Goal: Transaction & Acquisition: Purchase product/service

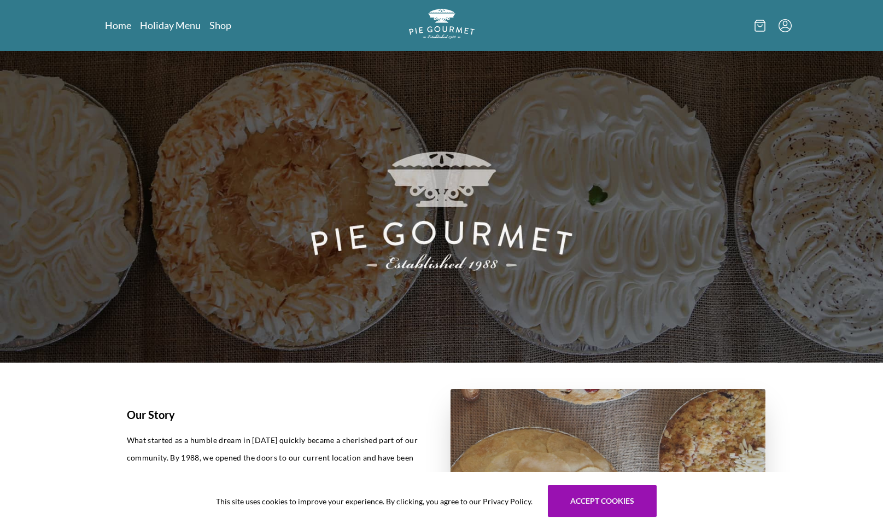
click at [229, 25] on link "Shop" at bounding box center [221, 25] width 22 height 13
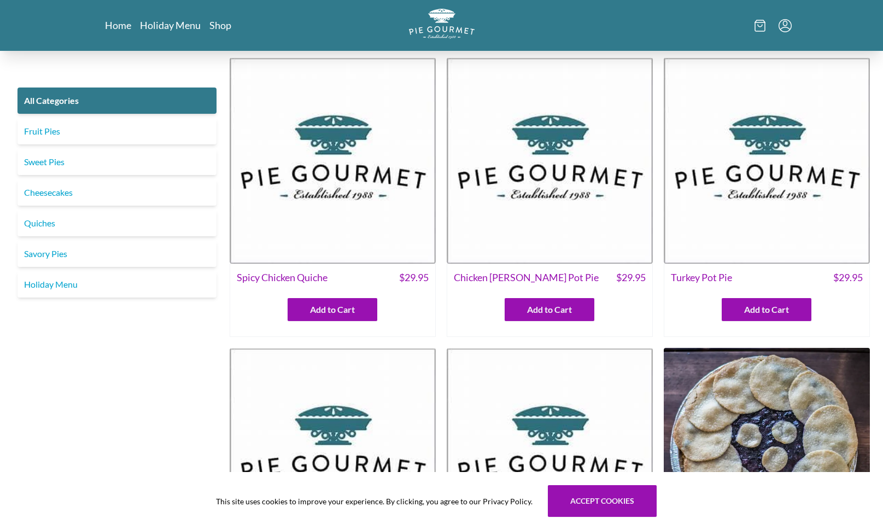
click at [138, 228] on link "Quiches" at bounding box center [117, 223] width 199 height 26
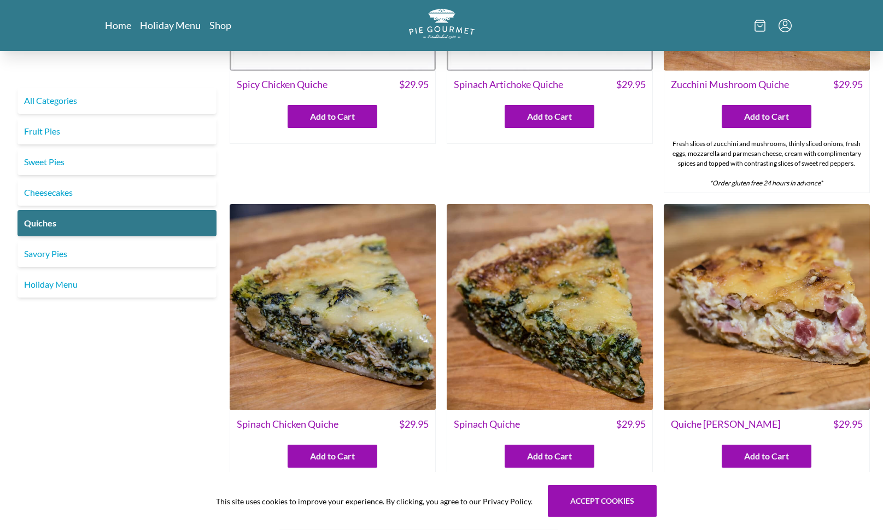
scroll to position [200, 0]
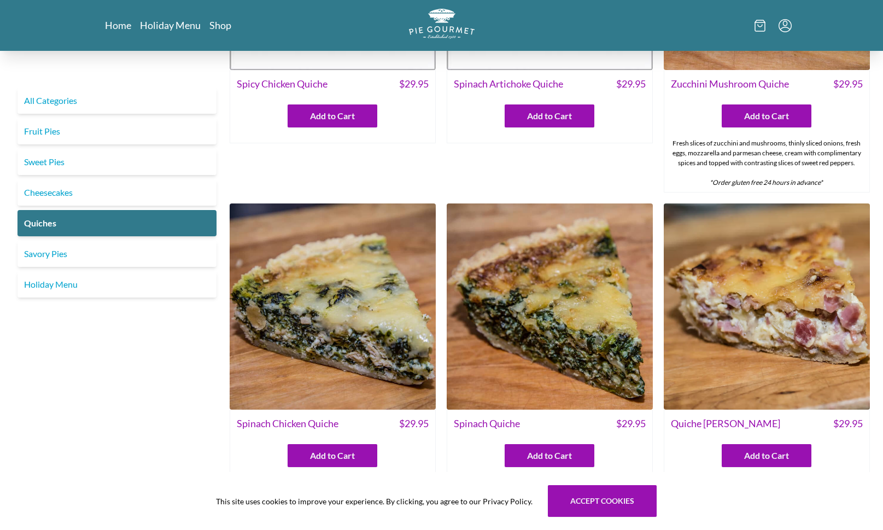
click at [360, 361] on img at bounding box center [333, 306] width 206 height 206
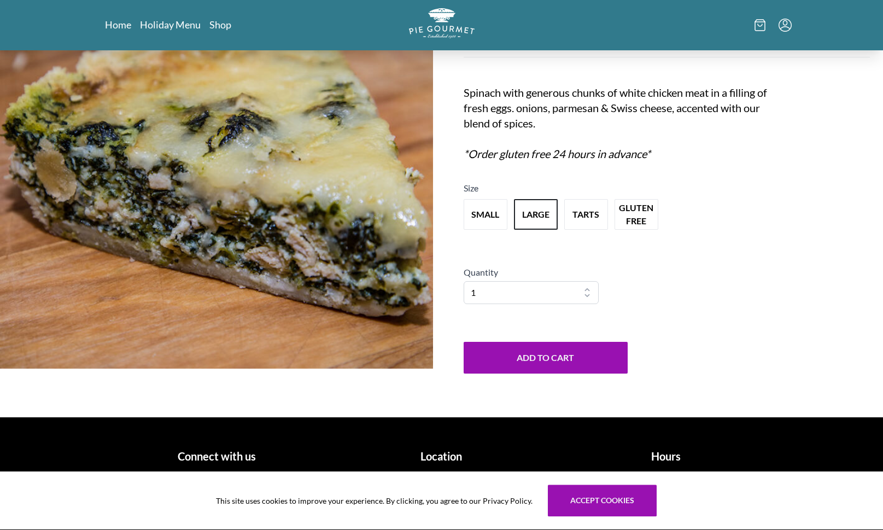
scroll to position [115, 0]
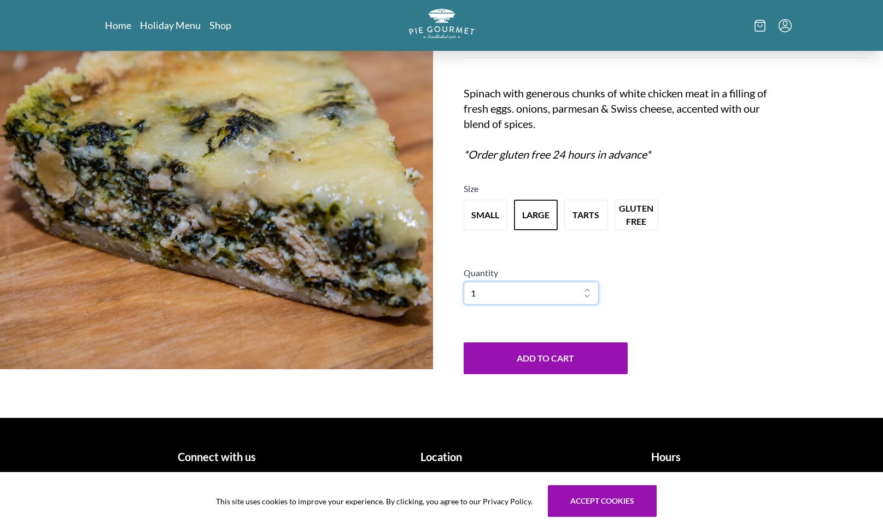
click at [590, 305] on select "1 2 3 4 5 6 7 8 9 10" at bounding box center [532, 293] width 136 height 23
select select "3"
click at [550, 374] on button "Add to Cart" at bounding box center [546, 358] width 164 height 32
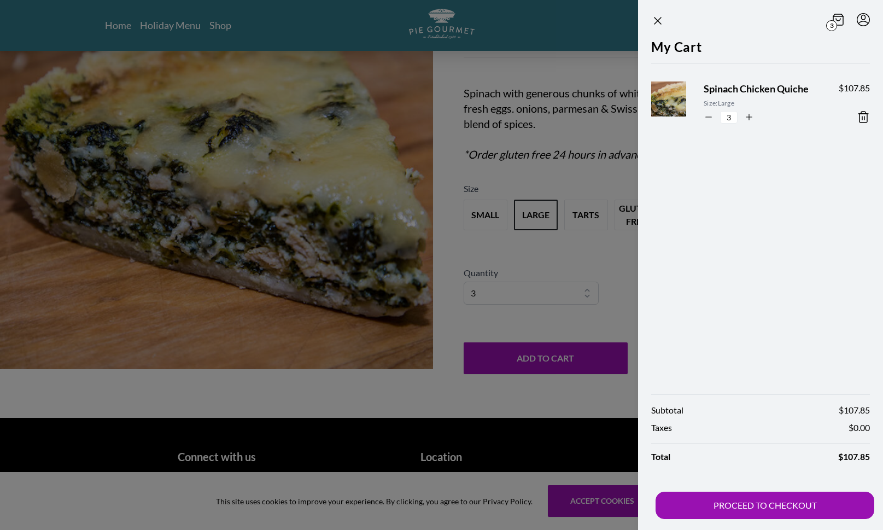
click at [662, 15] on icon "Close panel" at bounding box center [657, 20] width 13 height 13
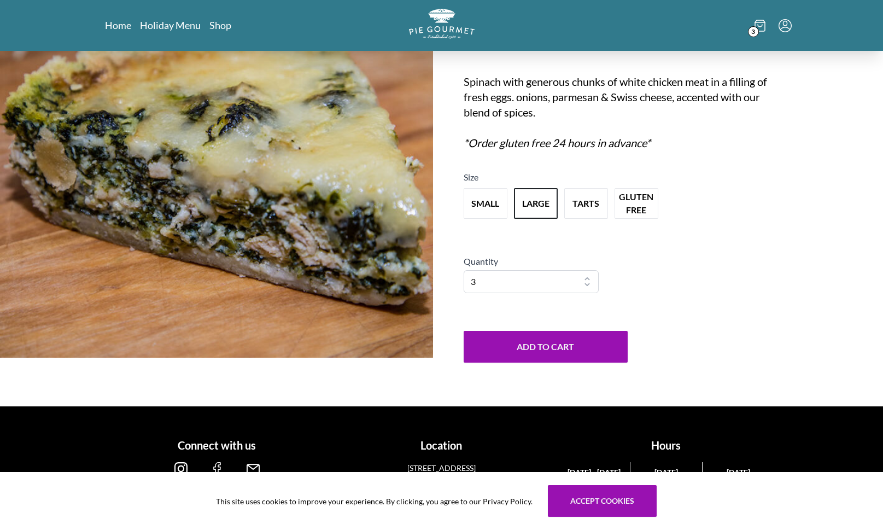
scroll to position [172, 0]
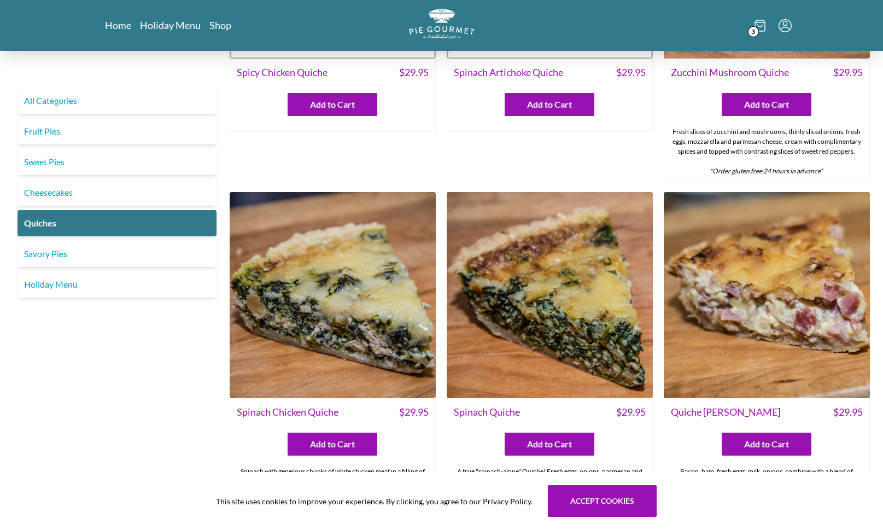
scroll to position [215, 0]
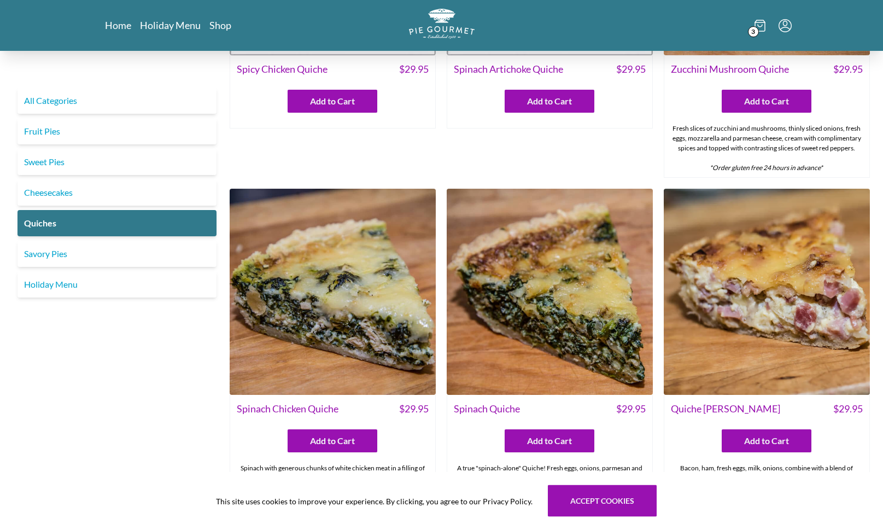
click at [782, 336] on img at bounding box center [767, 292] width 206 height 206
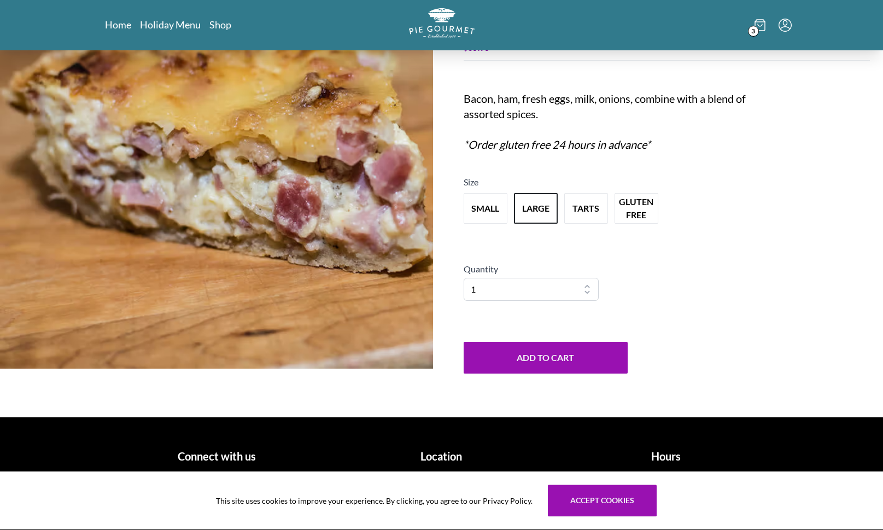
scroll to position [115, 0]
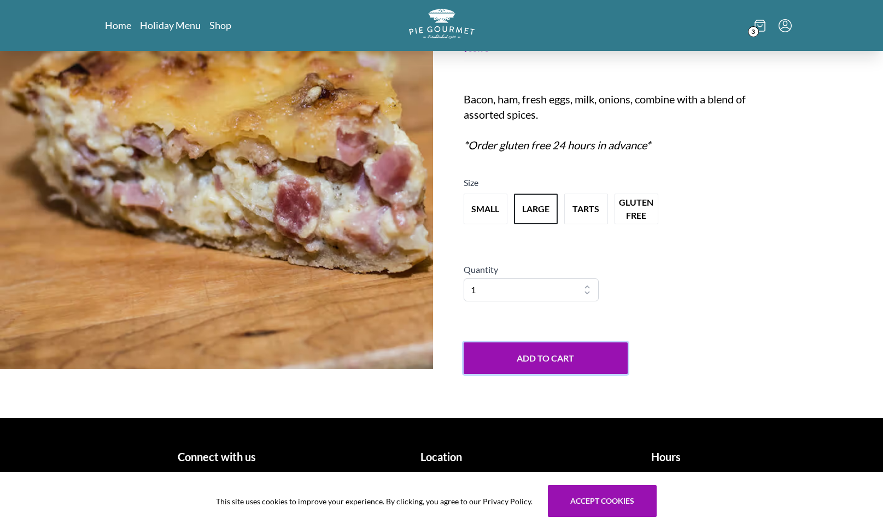
click at [563, 374] on button "Add to Cart" at bounding box center [546, 358] width 164 height 32
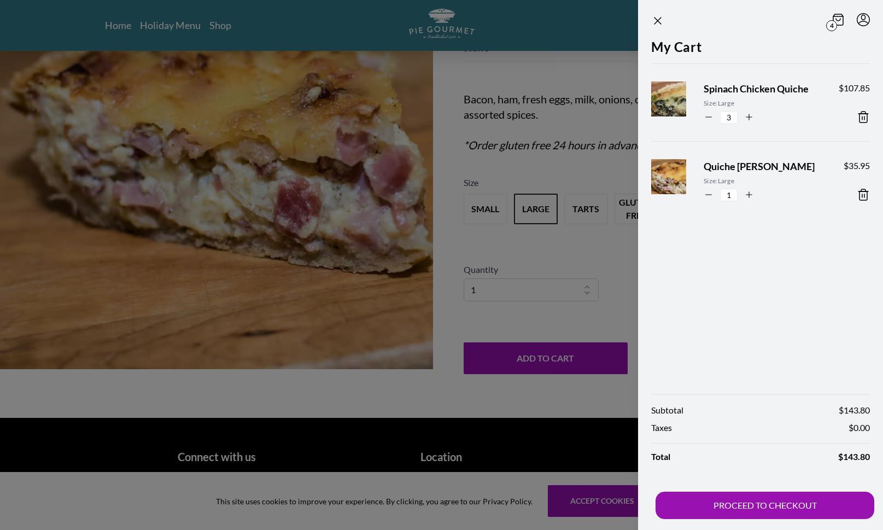
click at [761, 519] on button "PROCEED TO CHECKOUT" at bounding box center [765, 505] width 219 height 27
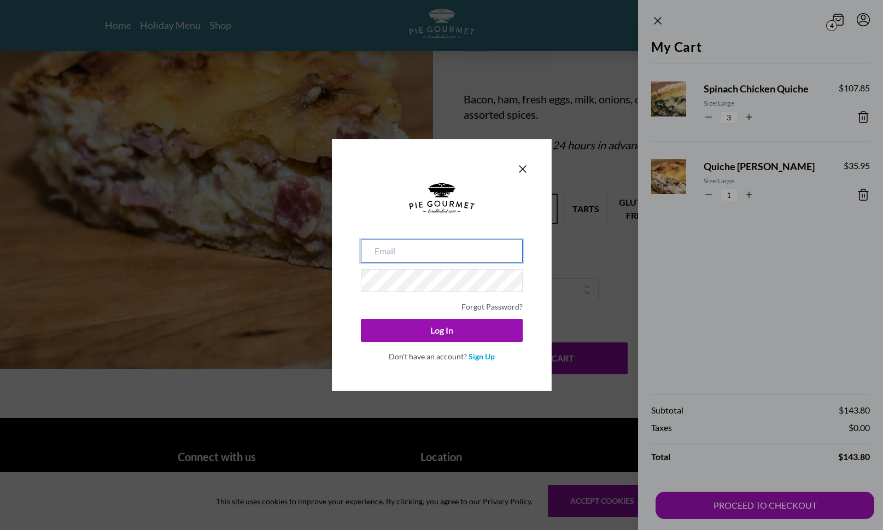
click at [422, 263] on input "email" at bounding box center [442, 251] width 162 height 23
type input "[EMAIL_ADDRESS][DOMAIN_NAME]"
click at [441, 342] on button "Log In" at bounding box center [442, 330] width 162 height 23
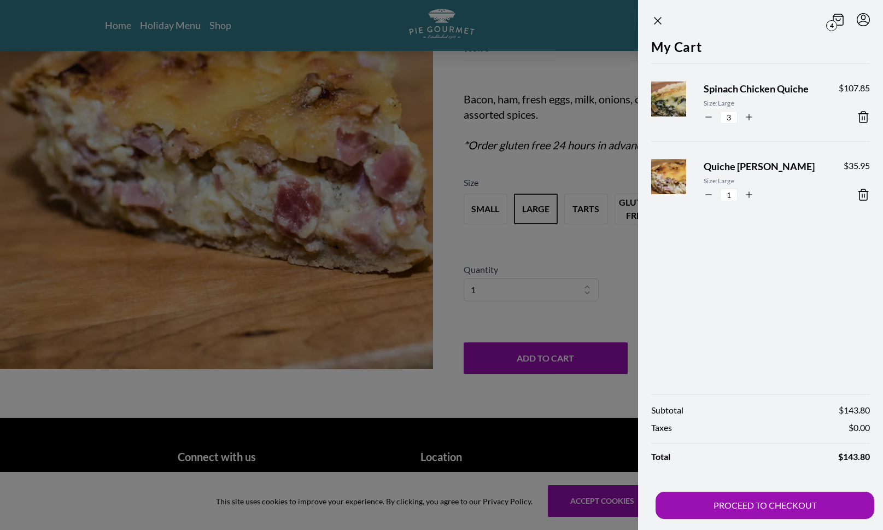
click at [766, 519] on button "PROCEED TO CHECKOUT" at bounding box center [765, 505] width 219 height 27
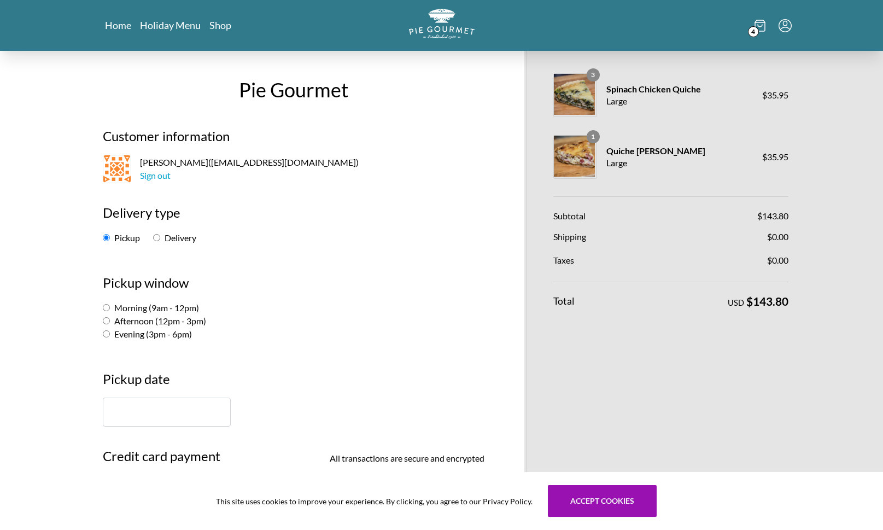
click at [160, 237] on input "Delivery" at bounding box center [156, 237] width 7 height 7
radio input "true"
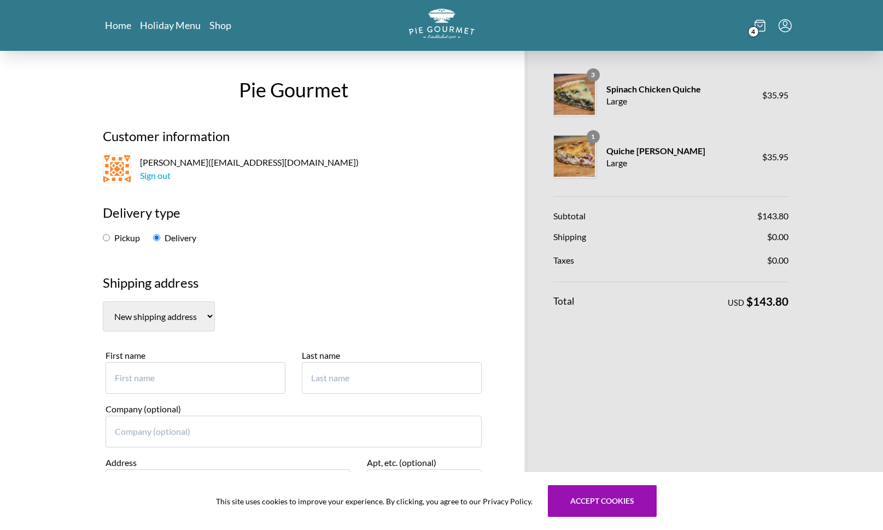
click at [197, 315] on select "[STREET_ADDRESS] New shipping address" at bounding box center [159, 316] width 112 height 30
select select "0"
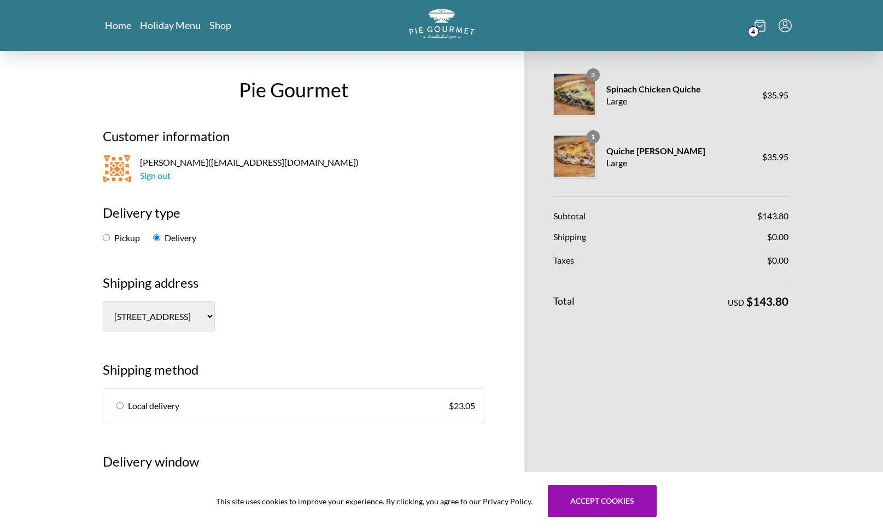
click at [129, 389] on link "Local delivery $ 23.05" at bounding box center [293, 406] width 381 height 34
radio input "true"
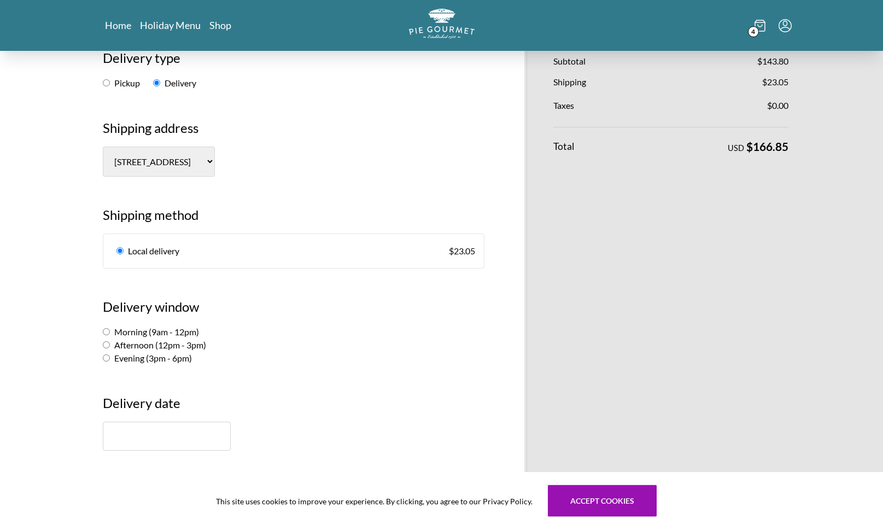
scroll to position [155, 0]
click at [118, 339] on label "Afternoon (12pm - 3pm)" at bounding box center [154, 344] width 103 height 10
click at [110, 341] on input "Afternoon (12pm - 3pm)" at bounding box center [106, 344] width 7 height 7
radio input "true"
click at [123, 352] on label "Evening (3pm - 6pm)" at bounding box center [147, 357] width 89 height 10
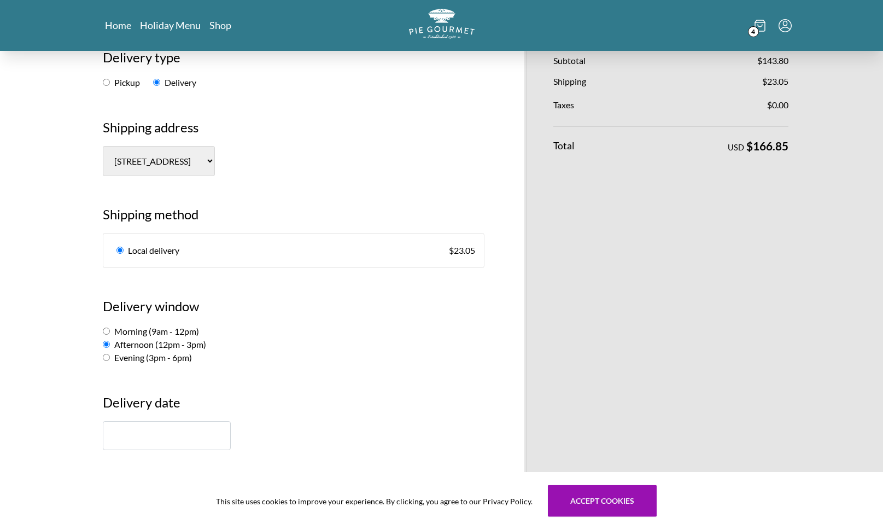
click at [110, 354] on input "Evening (3pm - 6pm)" at bounding box center [106, 357] width 7 height 7
radio input "true"
click at [153, 428] on input "text" at bounding box center [167, 435] width 128 height 29
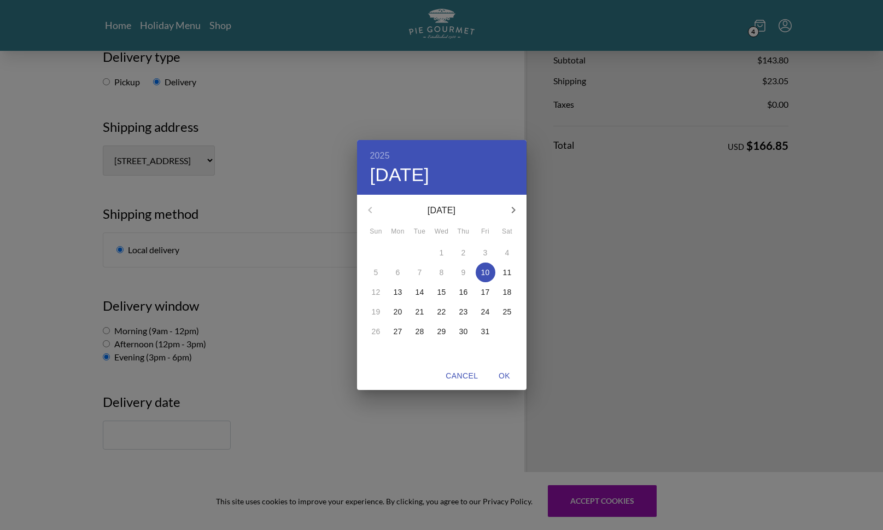
click at [510, 278] on p "11" at bounding box center [507, 272] width 9 height 11
click at [514, 302] on button "18" at bounding box center [508, 292] width 20 height 20
